Goal: Transaction & Acquisition: Download file/media

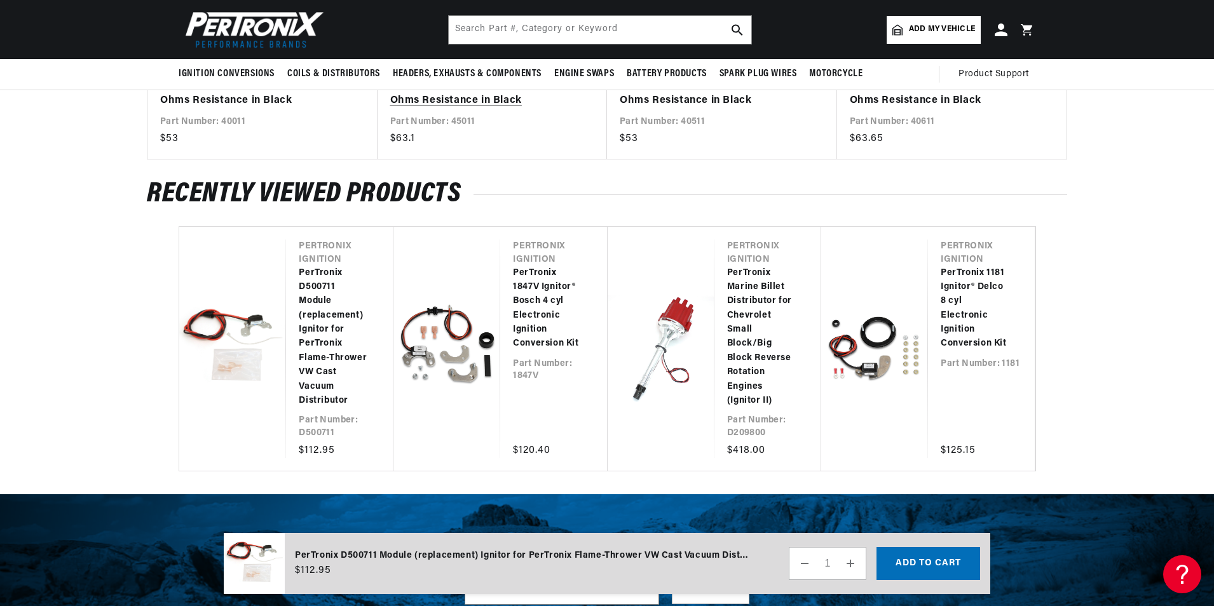
scroll to position [2024, 0]
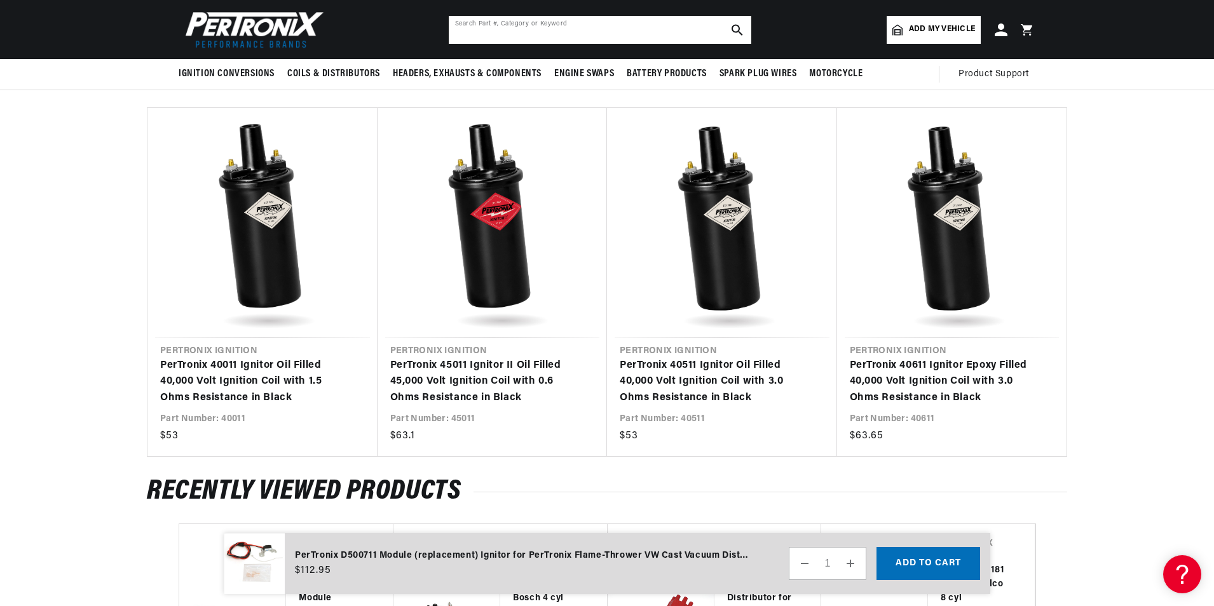
click at [516, 27] on input "text" at bounding box center [600, 30] width 303 height 28
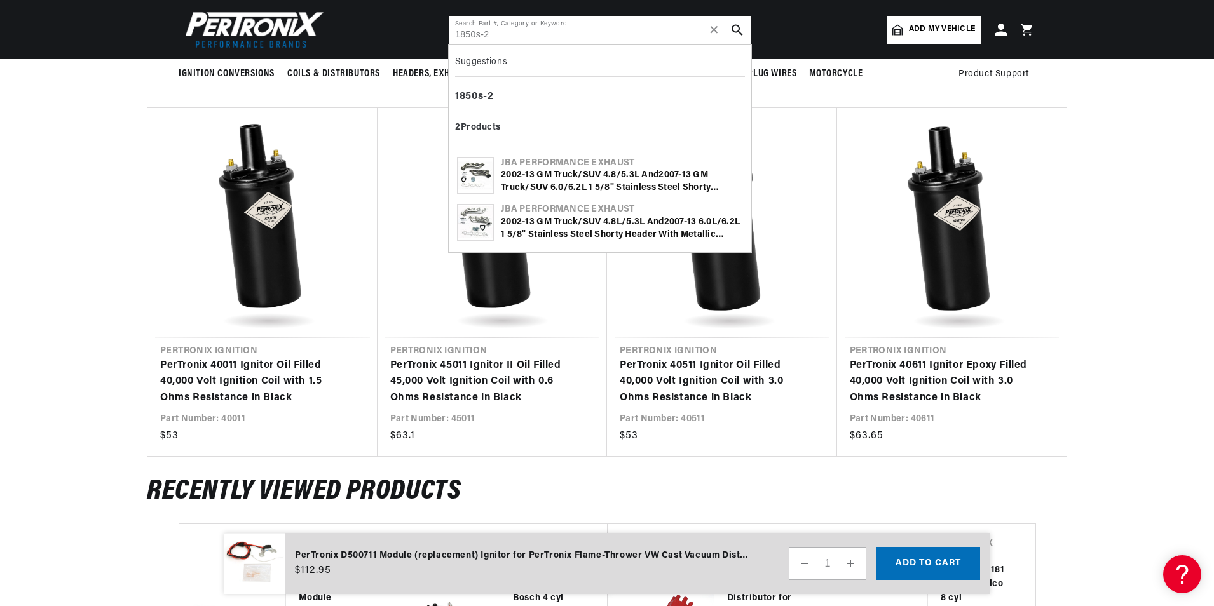
type input "1850s-2"
click at [597, 179] on div "2 002-13 GM Truck/SUV 4.8/5.3L and 2 007-13 GM Truck/SUV 6.0/6. 2 L 1 5/8" Stai…" at bounding box center [622, 181] width 242 height 25
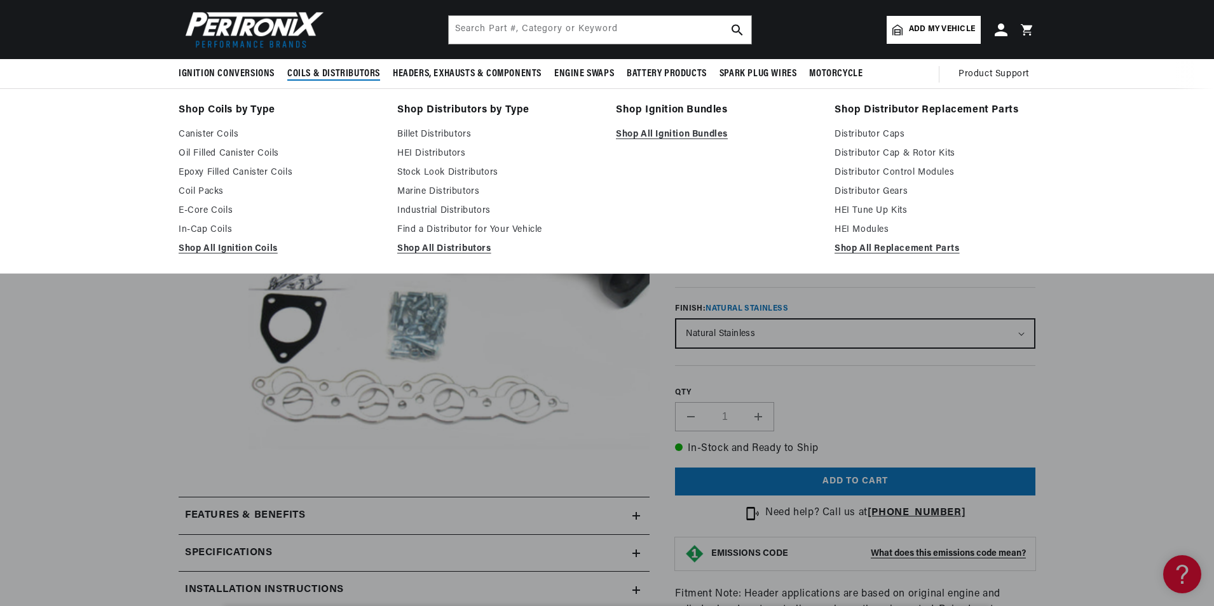
scroll to position [0, 385]
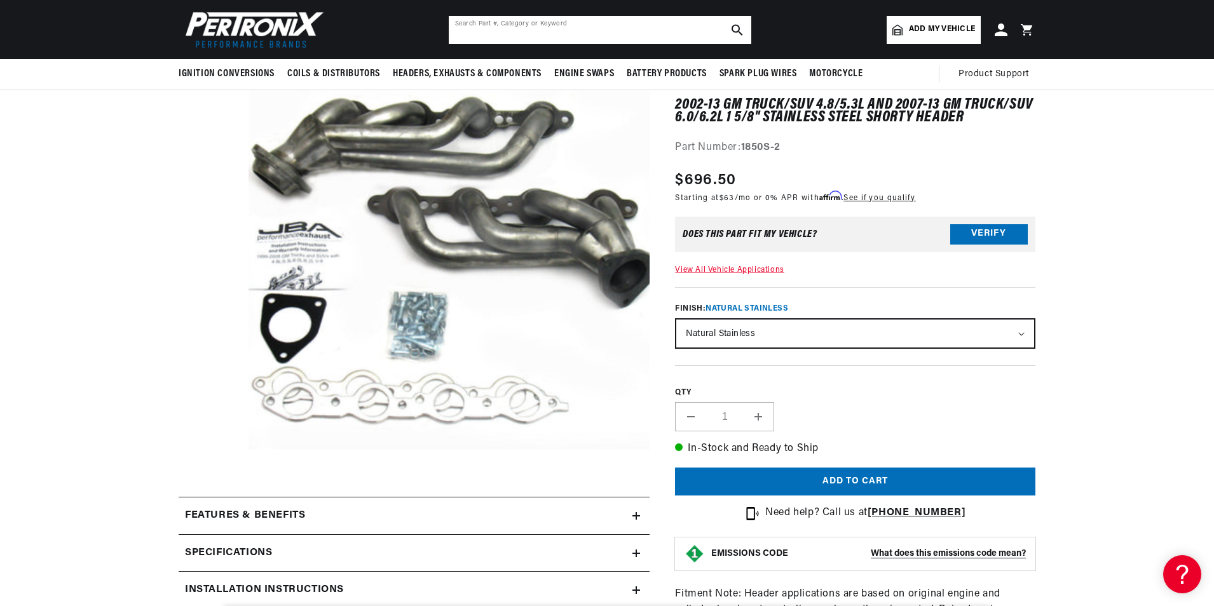
click at [595, 29] on input "text" at bounding box center [600, 30] width 303 height 28
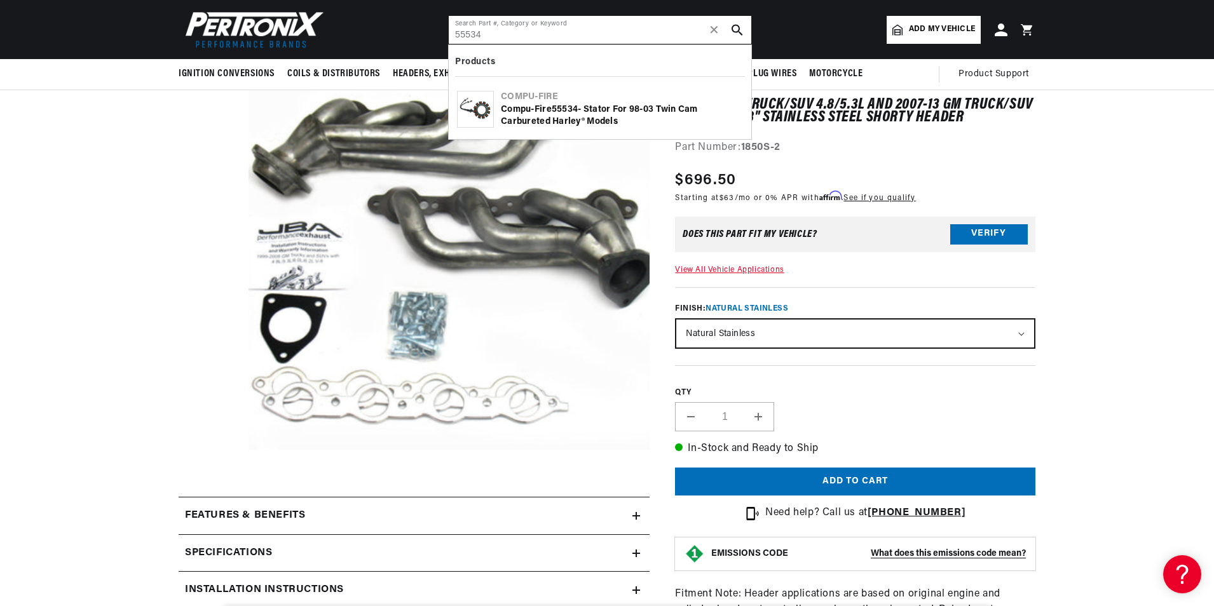
type input "55534"
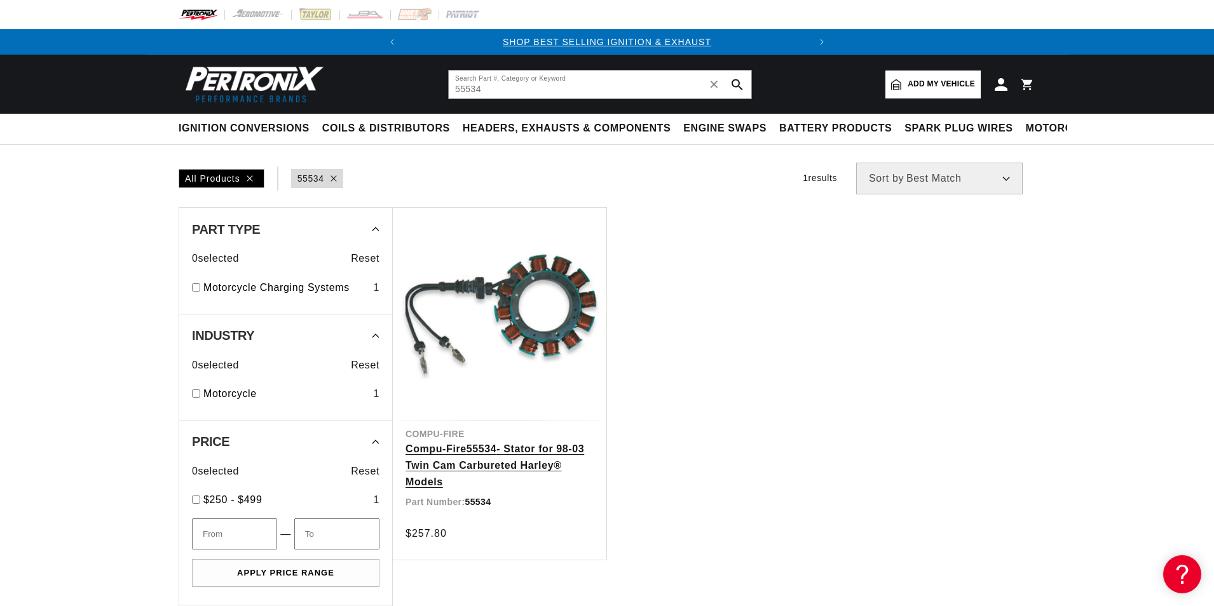
click at [495, 456] on link "Compu-Fire 55534 - Stator for 98-03 Twin Cam Carbureted Harley® Models" at bounding box center [500, 465] width 188 height 49
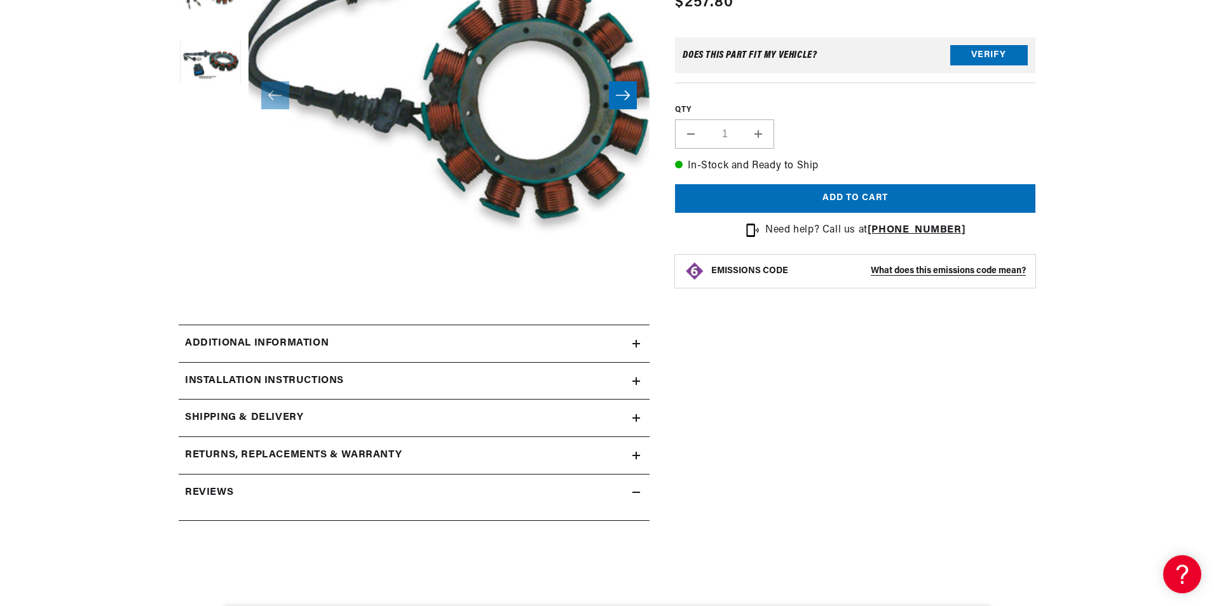
scroll to position [318, 0]
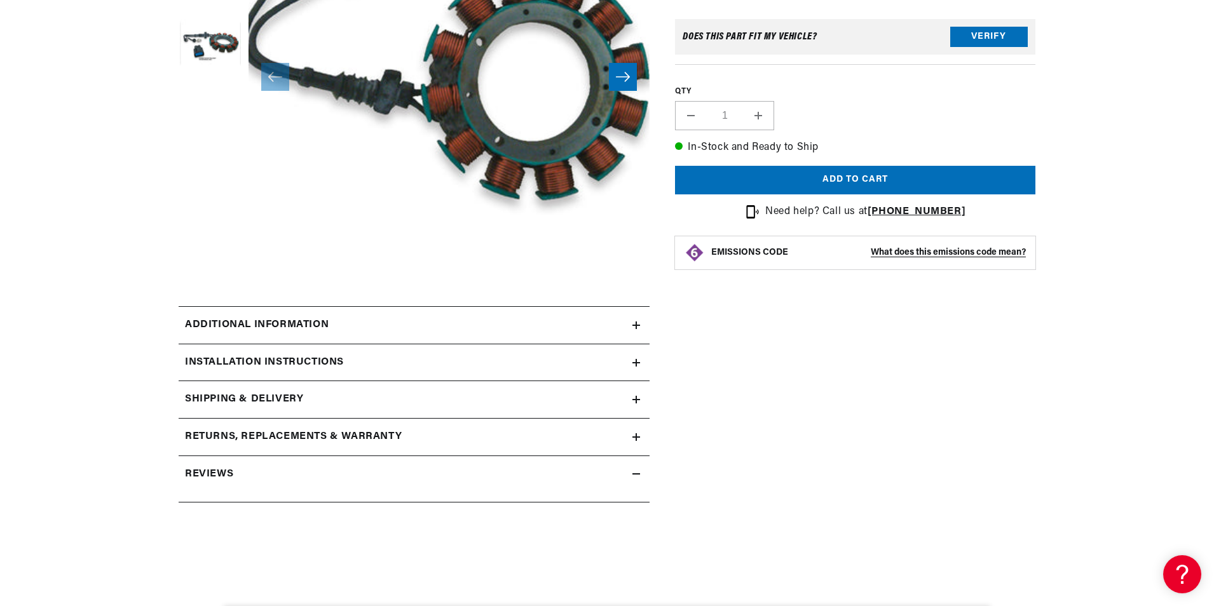
click at [303, 364] on h2 "Installation instructions" at bounding box center [264, 363] width 159 height 17
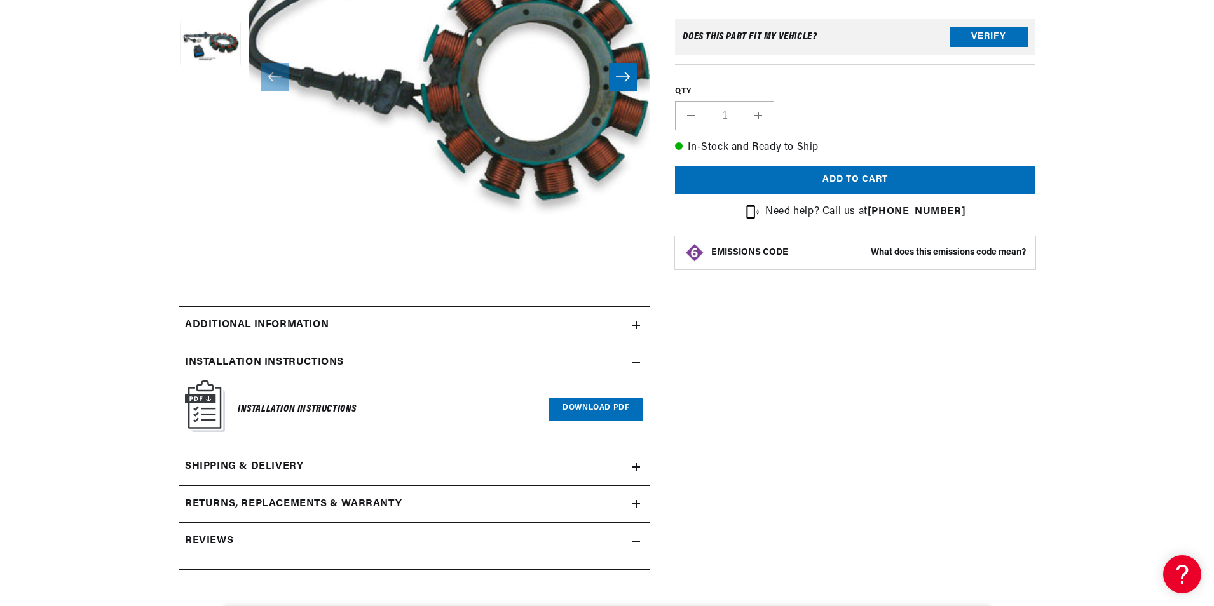
click at [611, 416] on link "Download PDF" at bounding box center [596, 410] width 95 height 24
click at [607, 414] on link "Download PDF" at bounding box center [596, 410] width 95 height 24
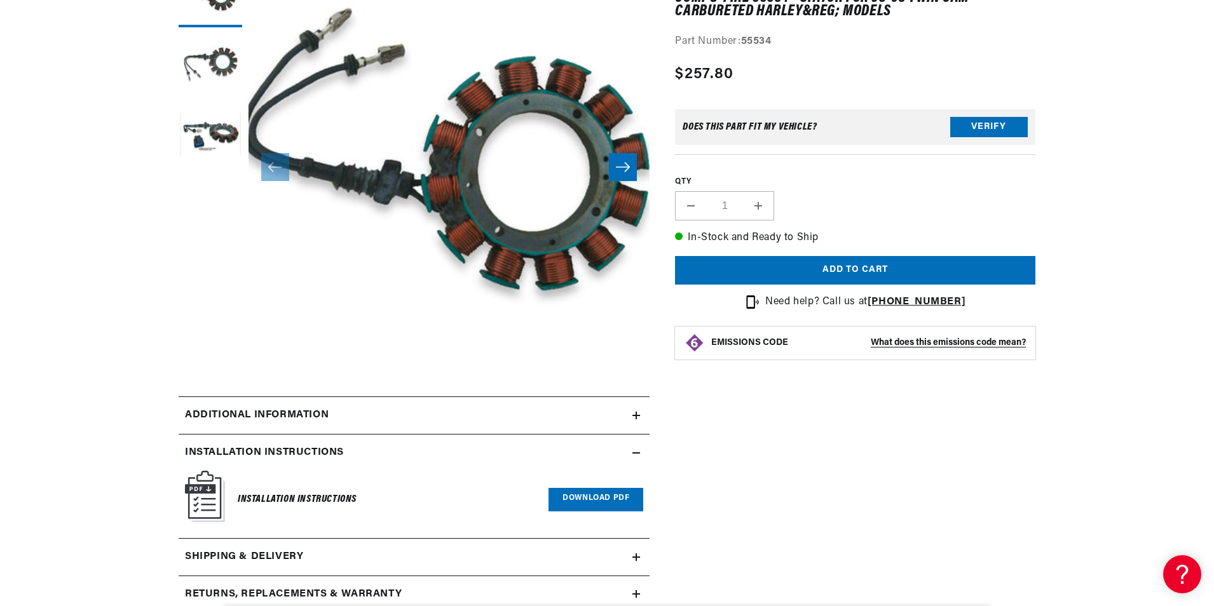
scroll to position [0, 0]
